Goal: Transaction & Acquisition: Purchase product/service

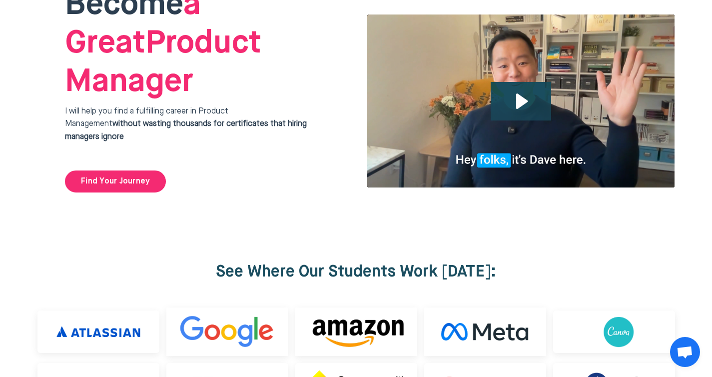
scroll to position [206, 0]
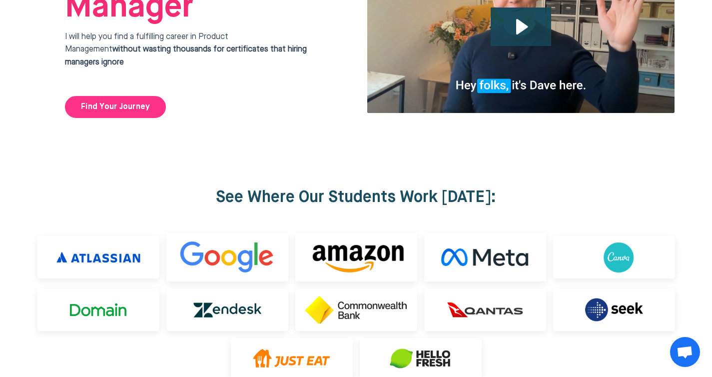
click at [130, 96] on link "Find Your Journey" at bounding box center [115, 107] width 101 height 22
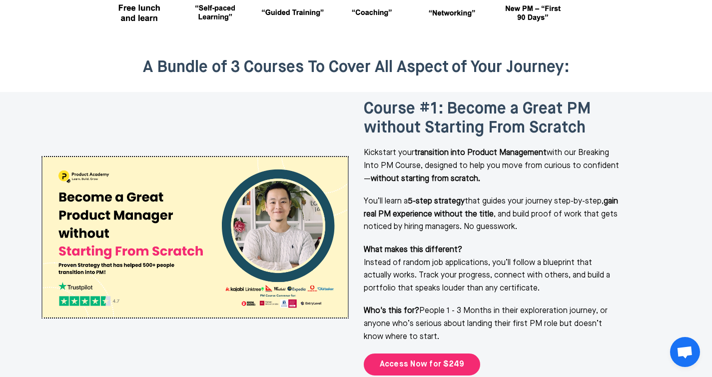
scroll to position [1249, 0]
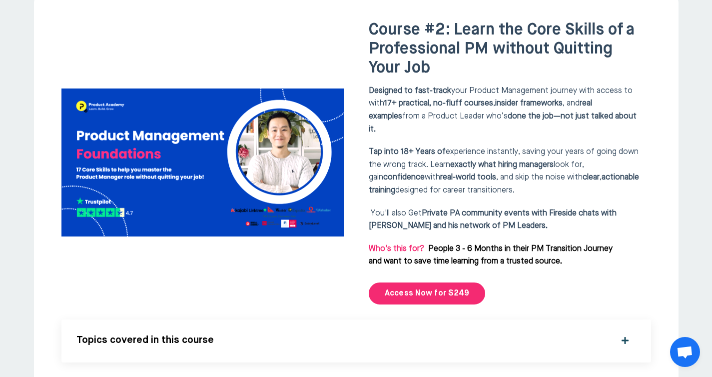
click at [191, 134] on img at bounding box center [202, 162] width 282 height 148
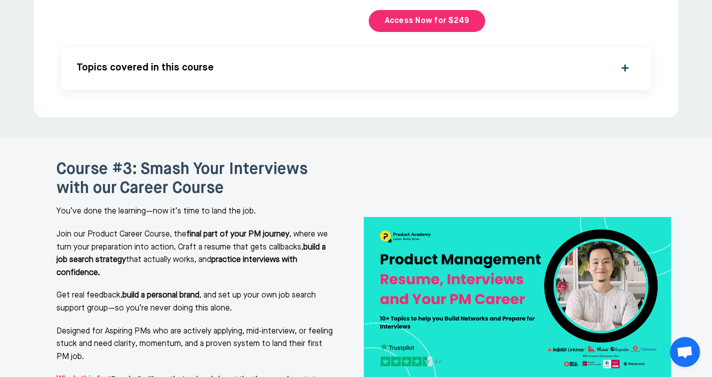
scroll to position [2062, 0]
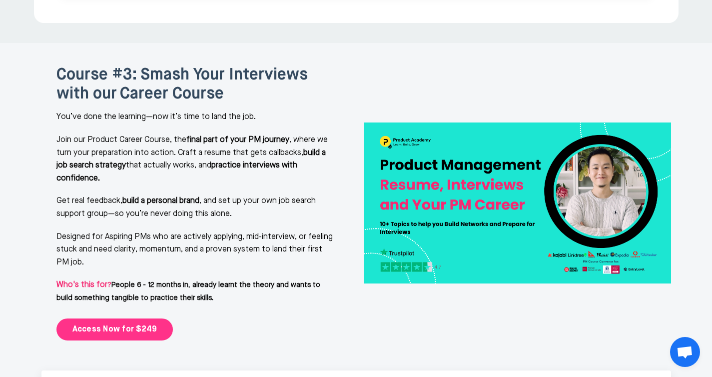
click at [116, 318] on link "Access Now for $249" at bounding box center [114, 329] width 117 height 22
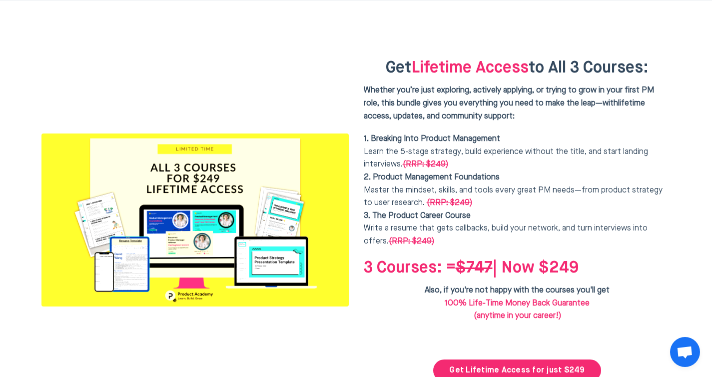
scroll to position [2502, 0]
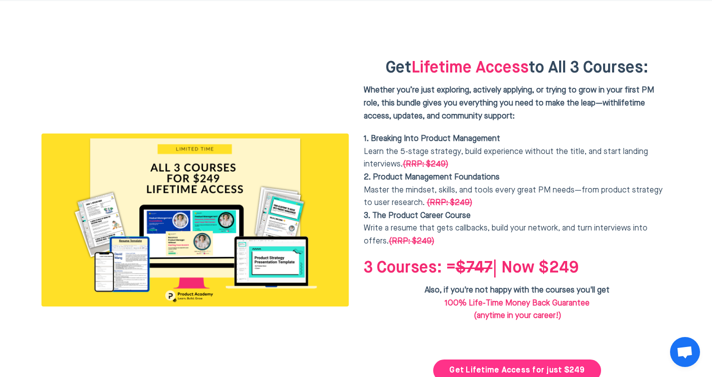
click at [467, 359] on link "Get Lifetime Access for just $249" at bounding box center [516, 370] width 167 height 22
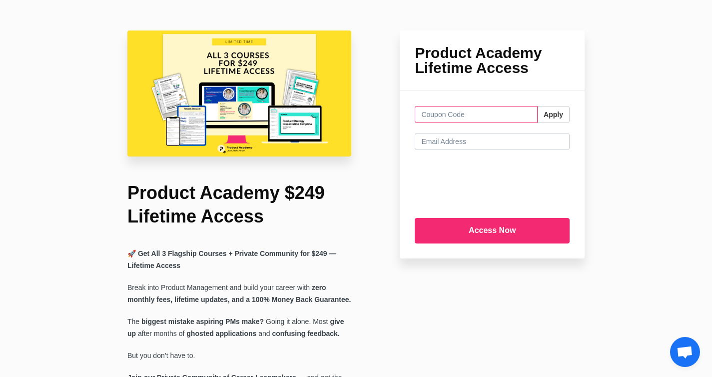
click at [430, 110] on input "text" at bounding box center [476, 114] width 123 height 17
paste input "CLASSDEALS20"
type input "CLASSDEALS20"
click at [557, 117] on button "Apply" at bounding box center [553, 114] width 32 height 17
